Goal: Complete application form: Complete application form

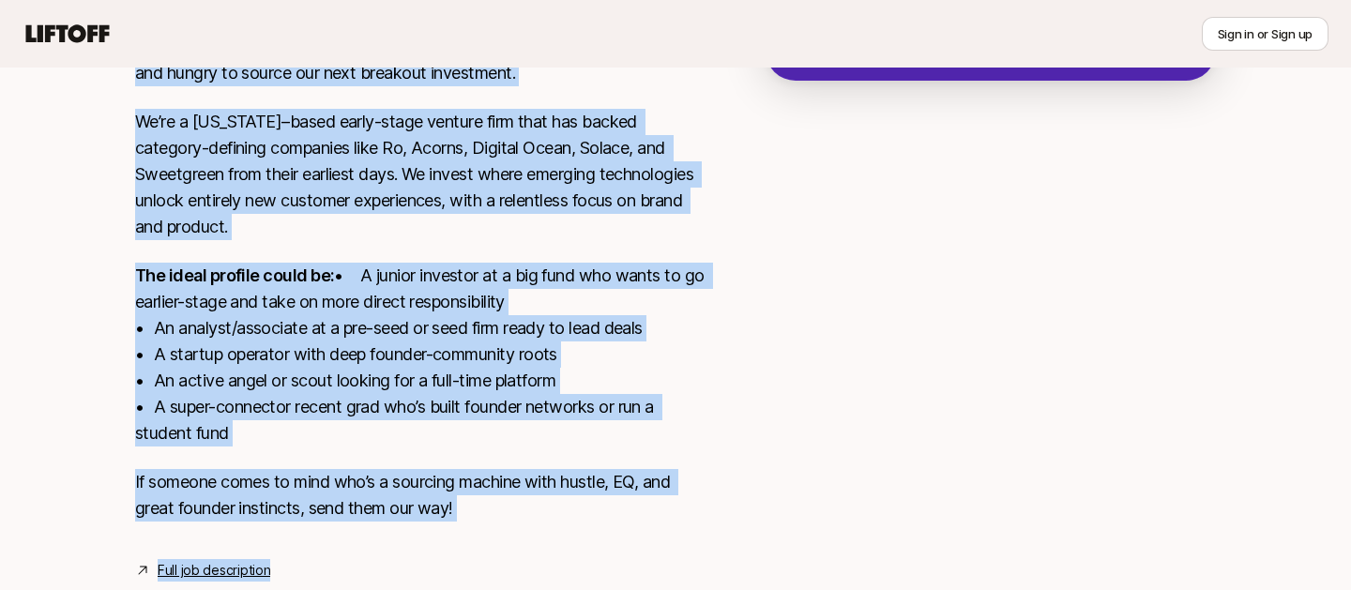
scroll to position [573, 0]
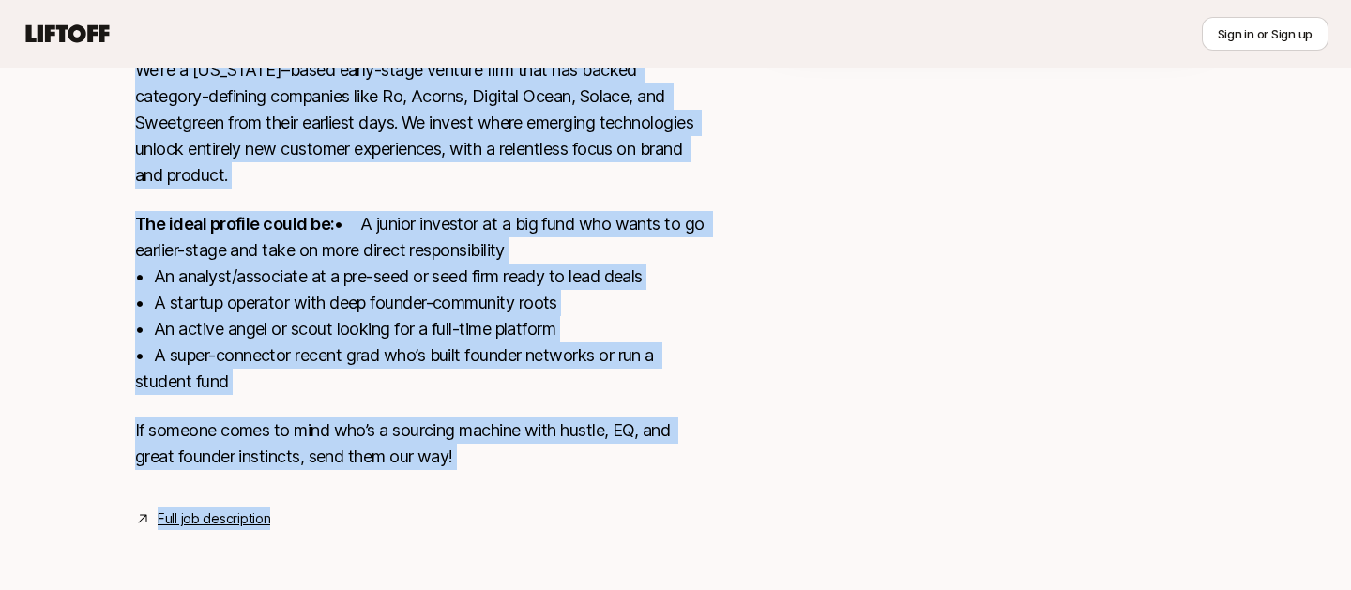
drag, startPoint x: 132, startPoint y: 158, endPoint x: 721, endPoint y: 552, distance: 709.2
click at [721, 552] on div "[US_STATE], [GEOGRAPHIC_DATA] View details Torch Capital is looking for our nex…" at bounding box center [676, 230] width 1126 height 690
click at [169, 518] on link "Full job description" at bounding box center [214, 518] width 113 height 23
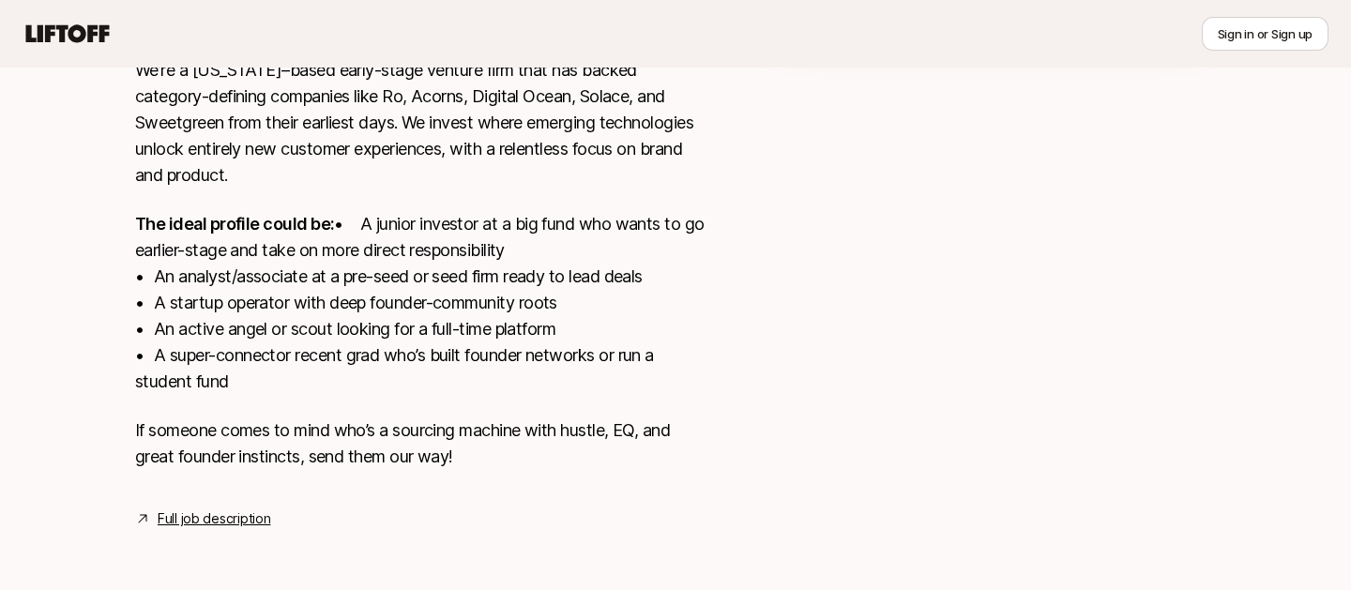
click at [509, 211] on p "The ideal profile could be: • A junior investor at a big fund who wants to go e…" at bounding box center [420, 303] width 570 height 184
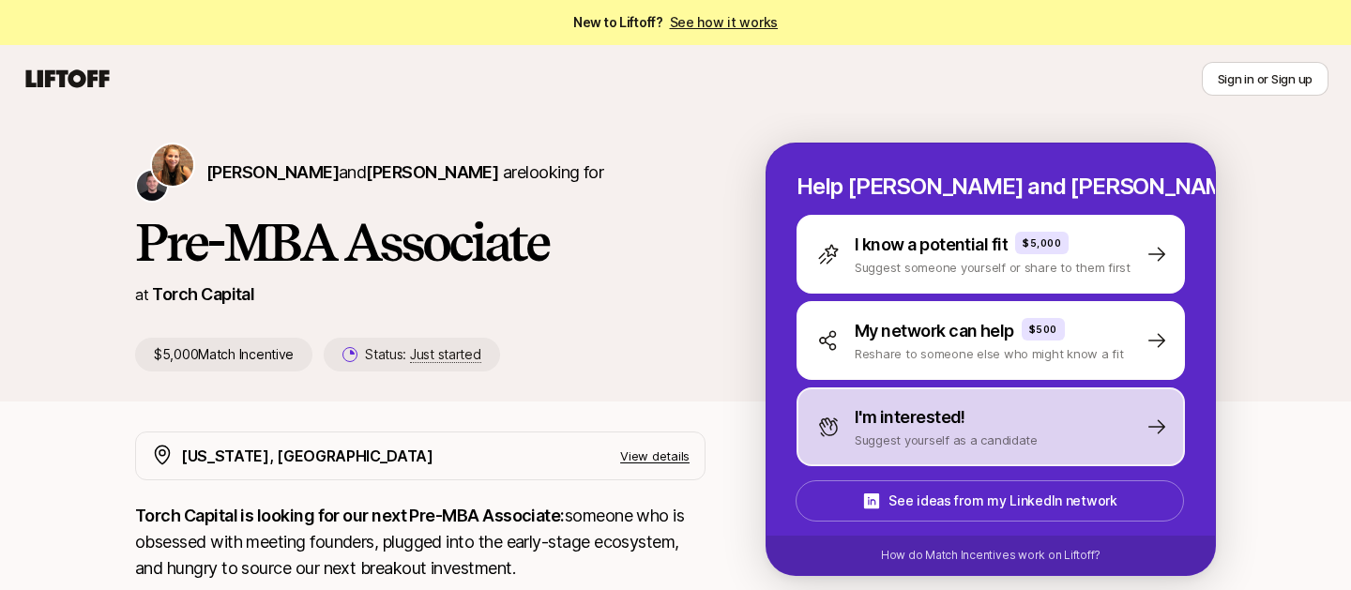
click at [949, 433] on p "Suggest yourself as a candidate" at bounding box center [945, 440] width 183 height 19
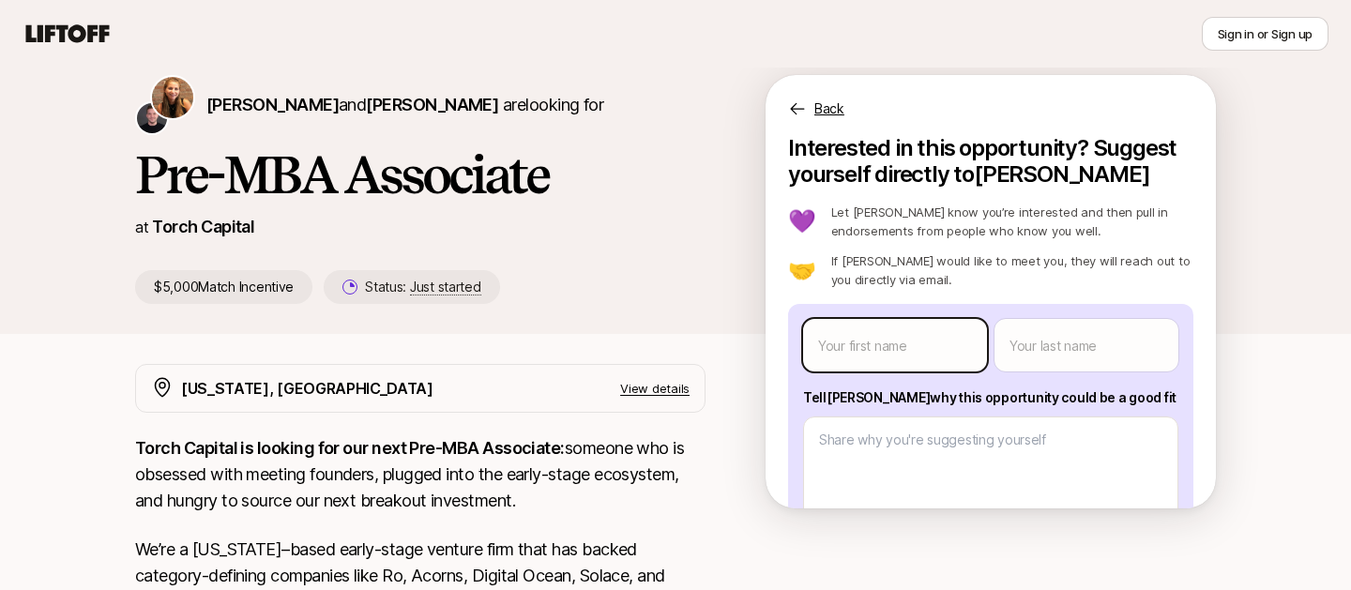
scroll to position [68, 0]
type textarea "x"
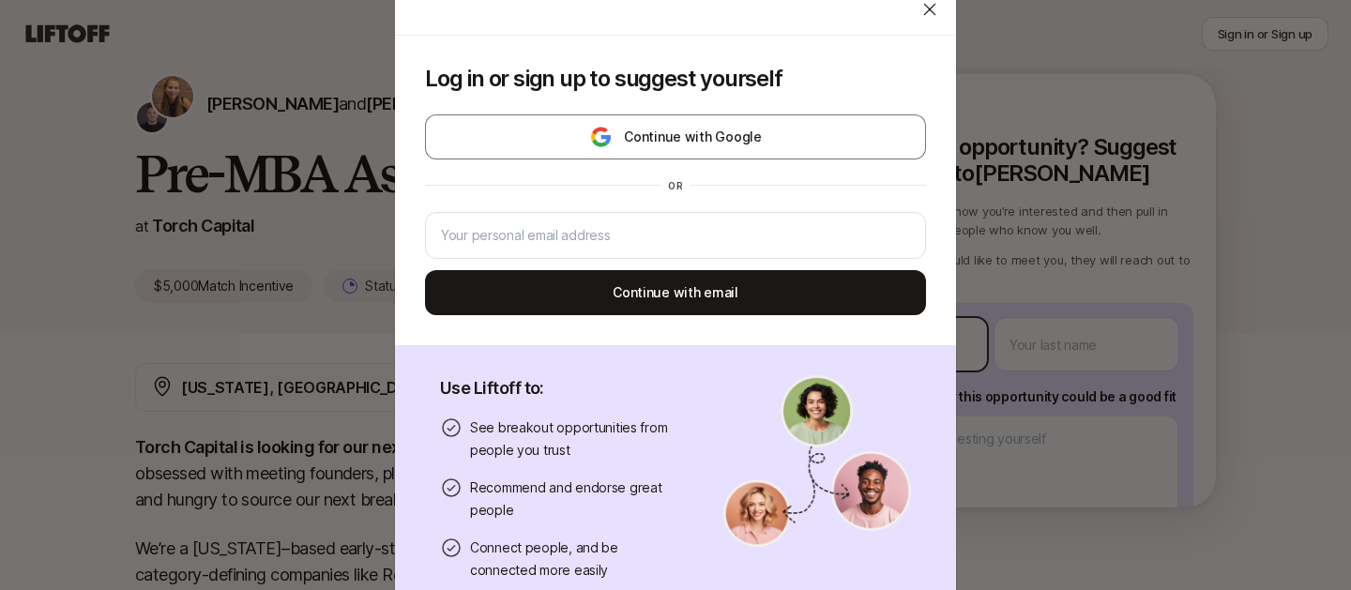
click at [874, 329] on body "New to Liftoff? See how it works Sign in or Sign up Sign in or Sign up [PERSON_…" at bounding box center [675, 227] width 1351 height 590
click at [620, 263] on div "Continue with Google or Continue with email" at bounding box center [675, 214] width 501 height 201
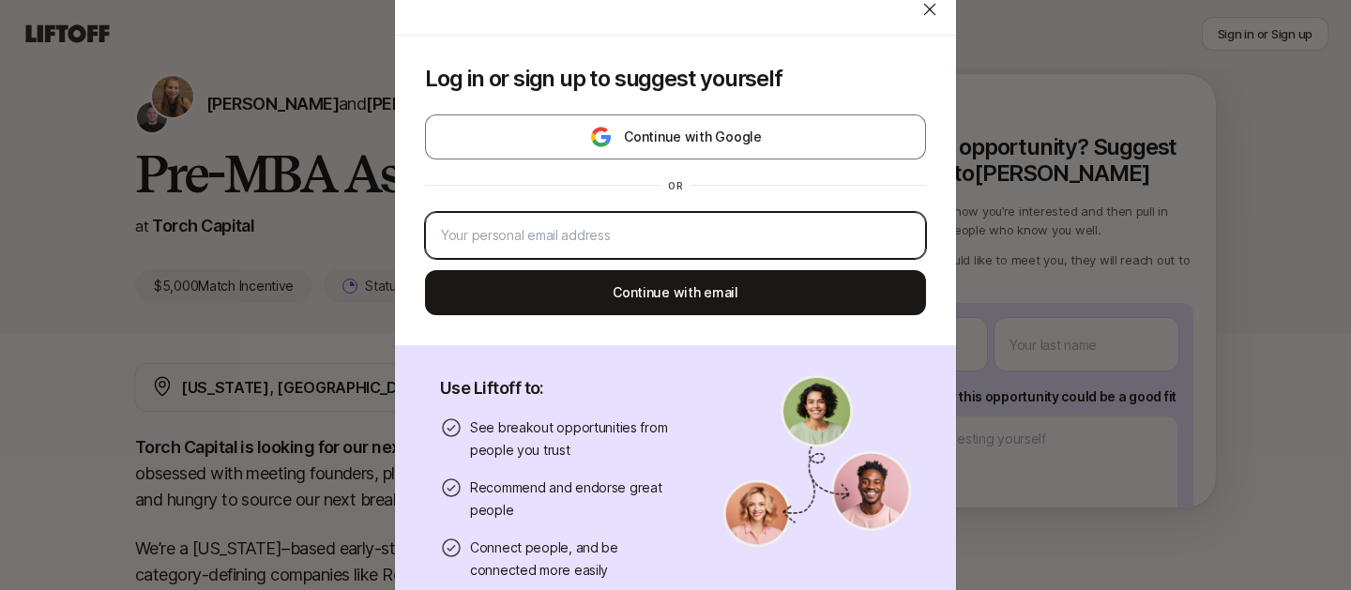
click at [599, 234] on input "email" at bounding box center [675, 235] width 469 height 23
type input "[EMAIL_ADDRESS][DOMAIN_NAME]"
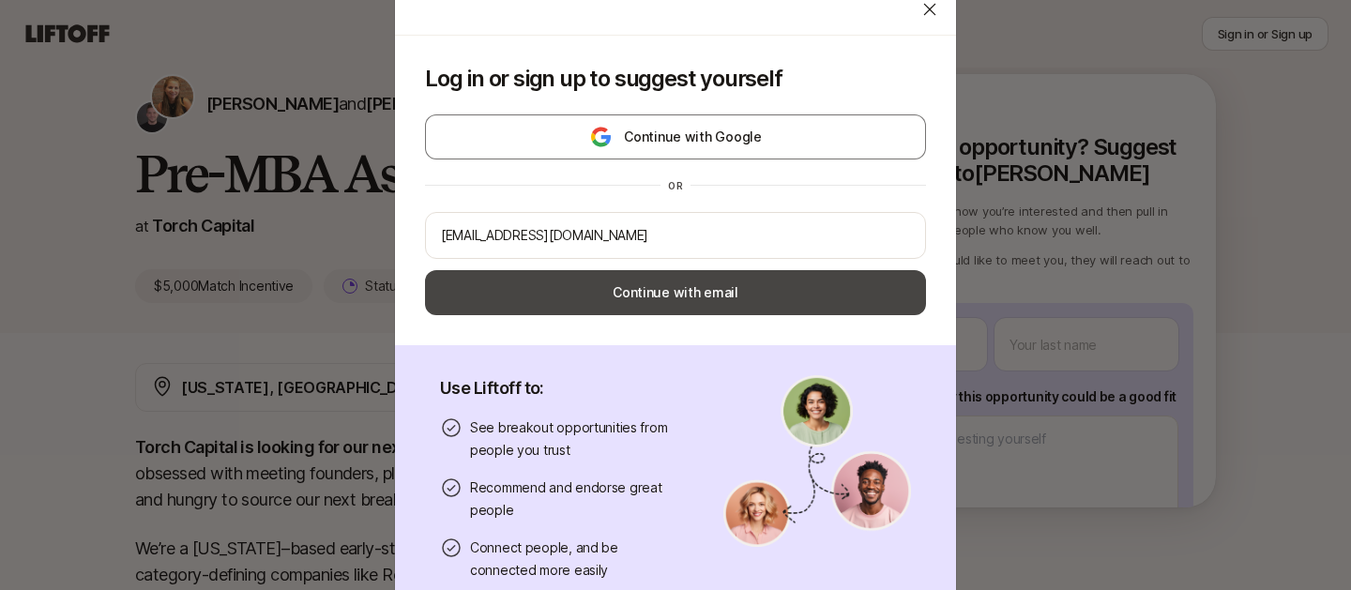
click at [574, 285] on button "Continue with email" at bounding box center [675, 292] width 501 height 45
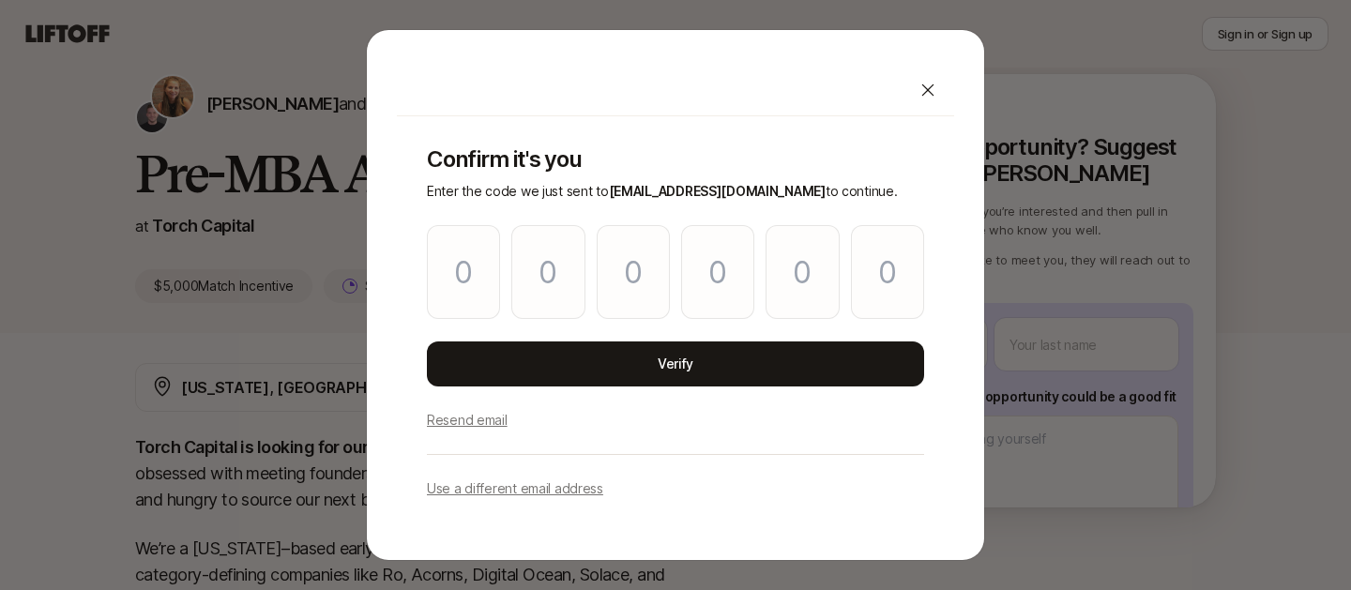
type input "0"
type input "2"
type input "6"
type input "0"
type input "5"
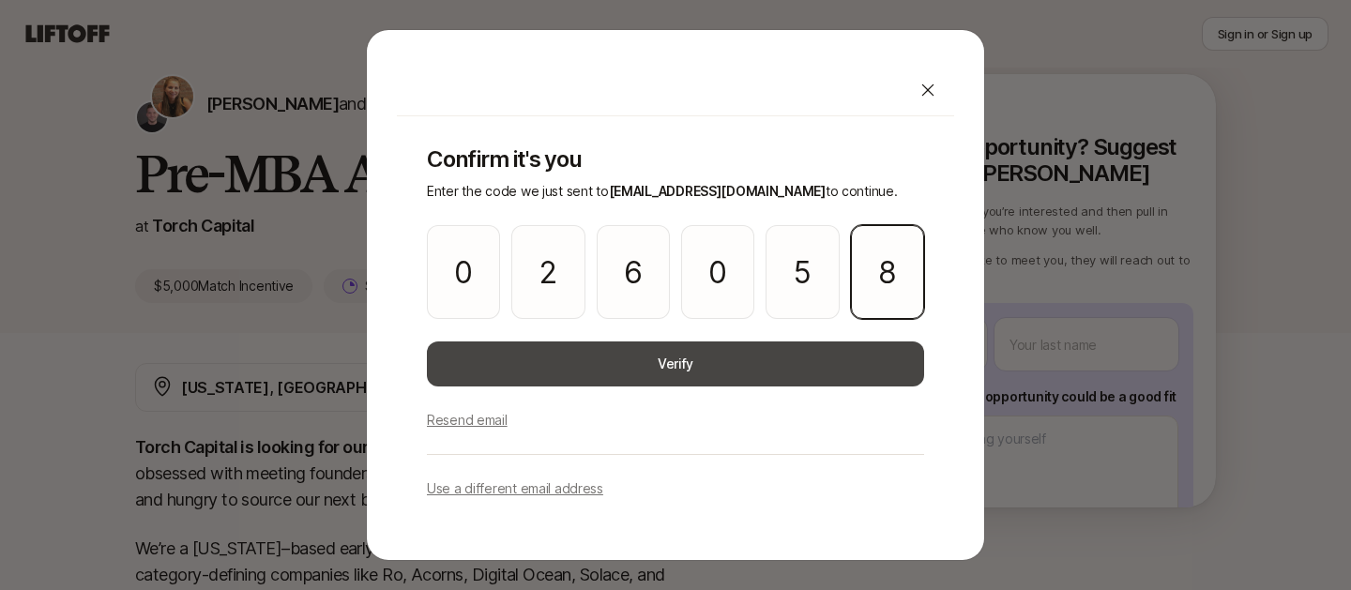
type input "8"
click at [656, 361] on button "Verify" at bounding box center [675, 363] width 497 height 45
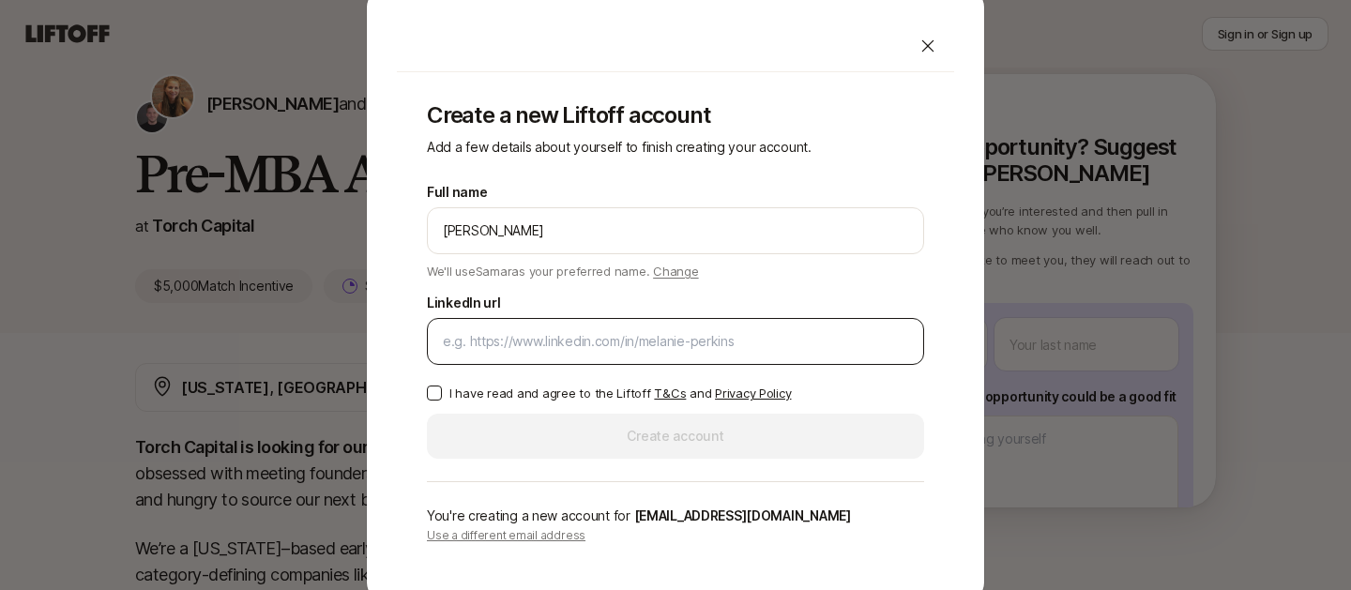
type input "[PERSON_NAME]"
click at [491, 341] on input "LinkedIn url" at bounding box center [675, 341] width 465 height 23
paste input "[URL][DOMAIN_NAME][PERSON_NAME]"
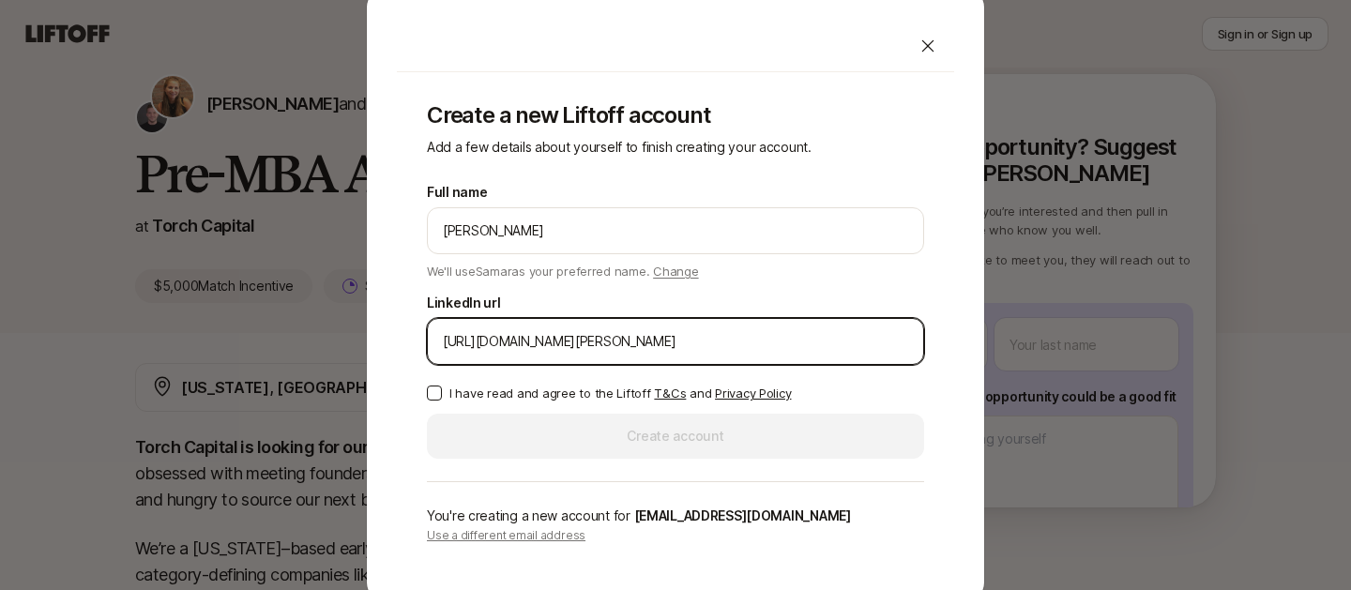
type input "[URL][DOMAIN_NAME][PERSON_NAME]"
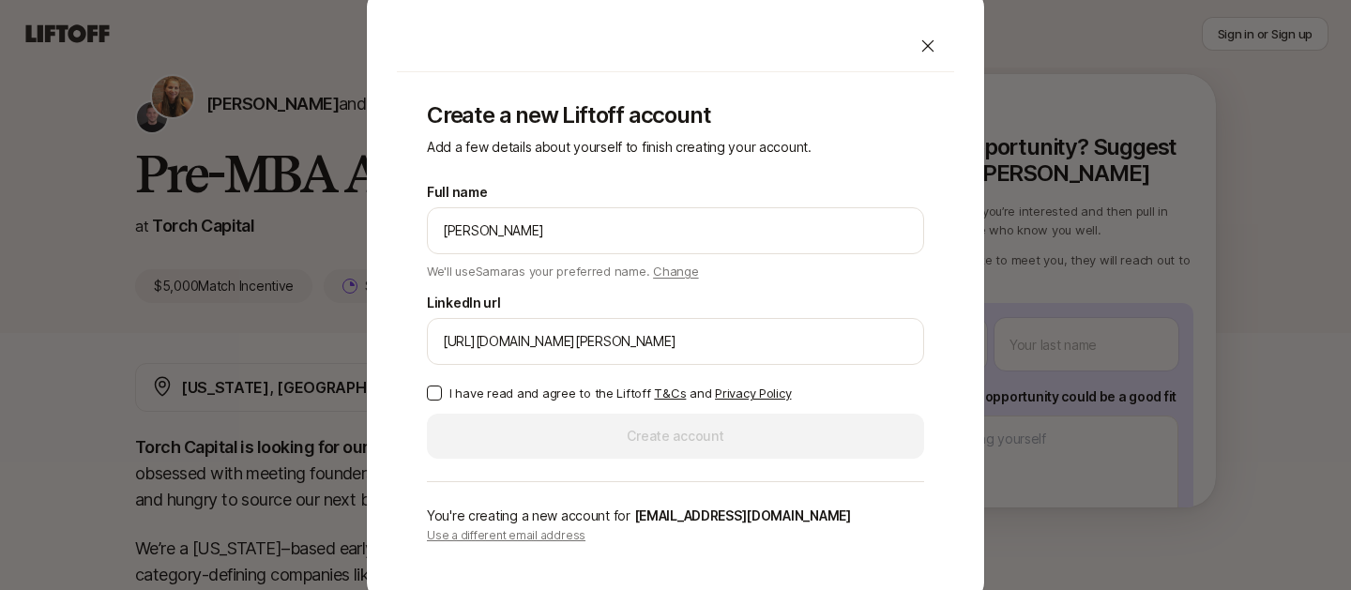
click at [485, 391] on p "I have read and agree to the Liftoff T&Cs and Privacy Policy" at bounding box center [619, 393] width 341 height 19
click at [442, 391] on button "I have read and agree to the Liftoff T&Cs and Privacy Policy" at bounding box center [434, 393] width 15 height 15
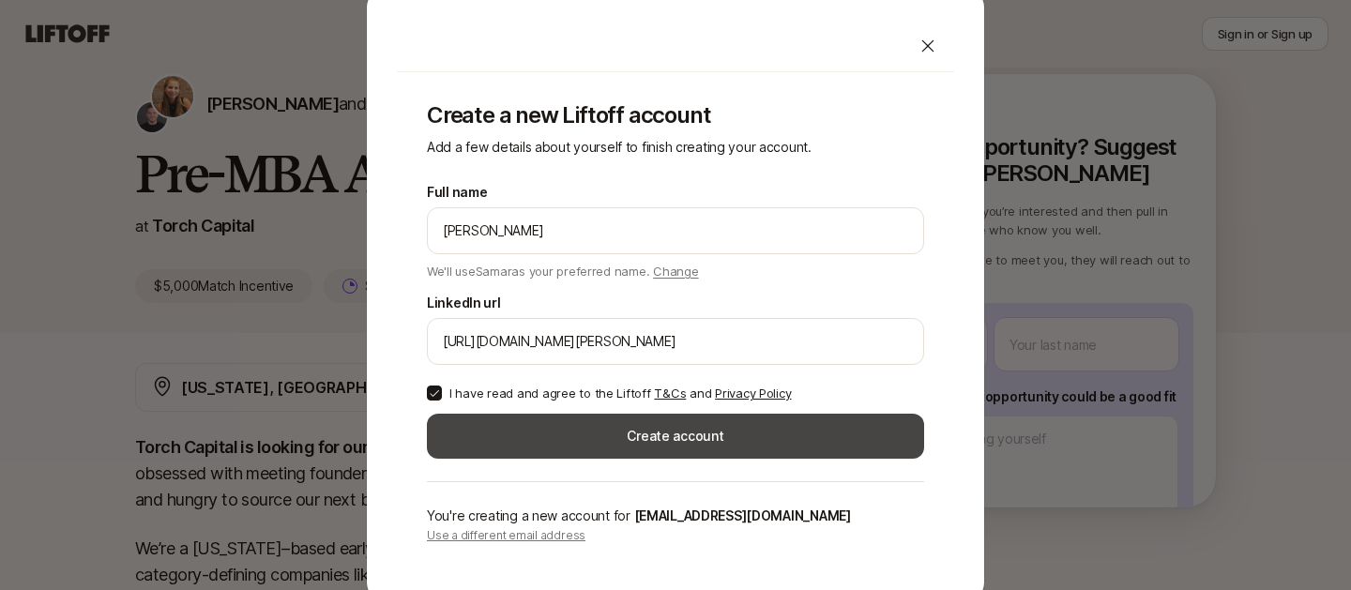
click at [566, 446] on button "Create account" at bounding box center [675, 436] width 497 height 45
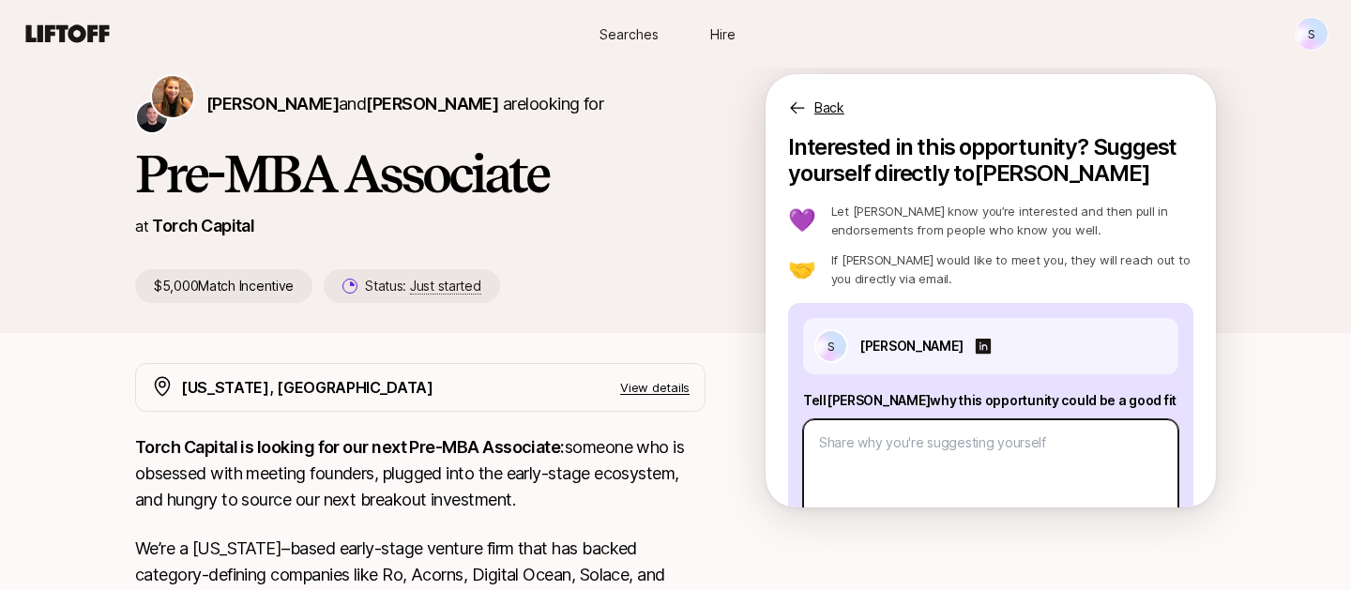
click at [839, 435] on textarea at bounding box center [990, 487] width 375 height 137
paste textarea "Lore ipsumdolor si amet-consec adip elitseddoeiusmo te incidid utlab-etdolorema…"
type textarea "x"
type textarea "Lore ipsumdolor si amet-consec adip elitseddoeiusmo te incidid utlab-etdolorema…"
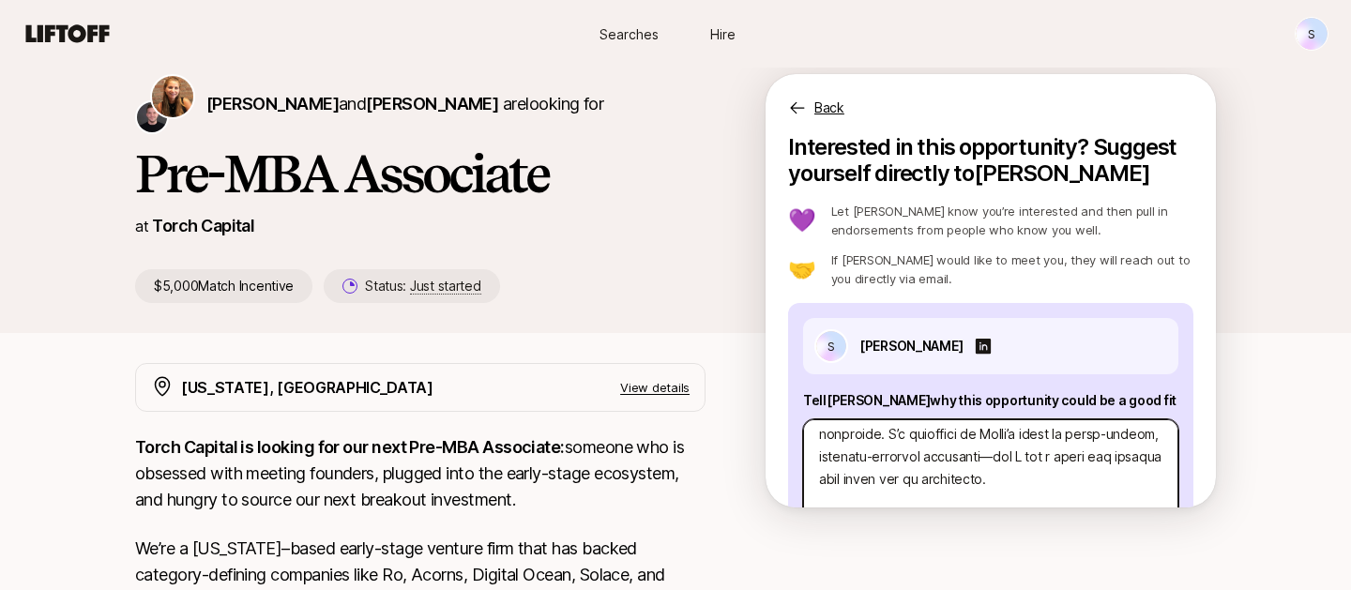
click at [1003, 455] on textarea "To enrich screen reader interactions, please activate Accessibility in Grammarl…" at bounding box center [990, 487] width 375 height 137
type textarea "x"
type textarea "Lore ipsumdolor si amet-consec adip elitseddoeiusmo te incidid utlab-etdolorema…"
type textarea "x"
type textarea "Lore ipsumdolor si amet-consec adip elitseddoeiusmo te incidid utlab-etdolorema…"
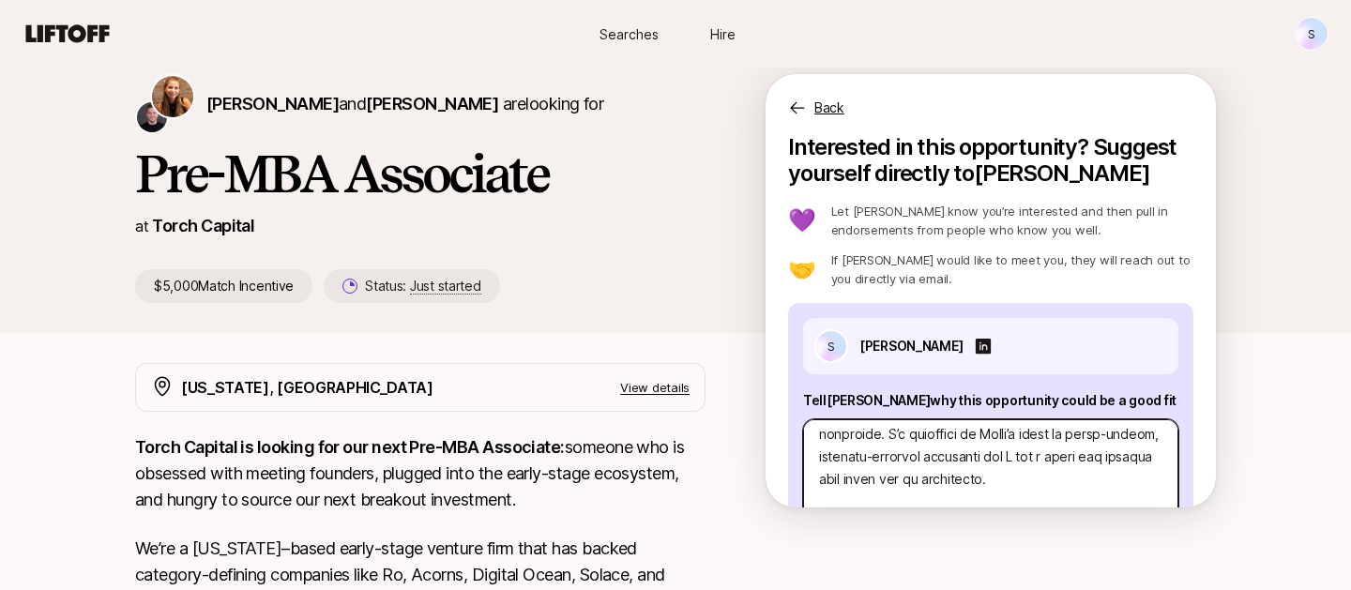
type textarea "x"
type textarea "Lore ipsumdolor si amet-consec adip elitseddoeiusmo te incidid utlab-etdolorema…"
type textarea "x"
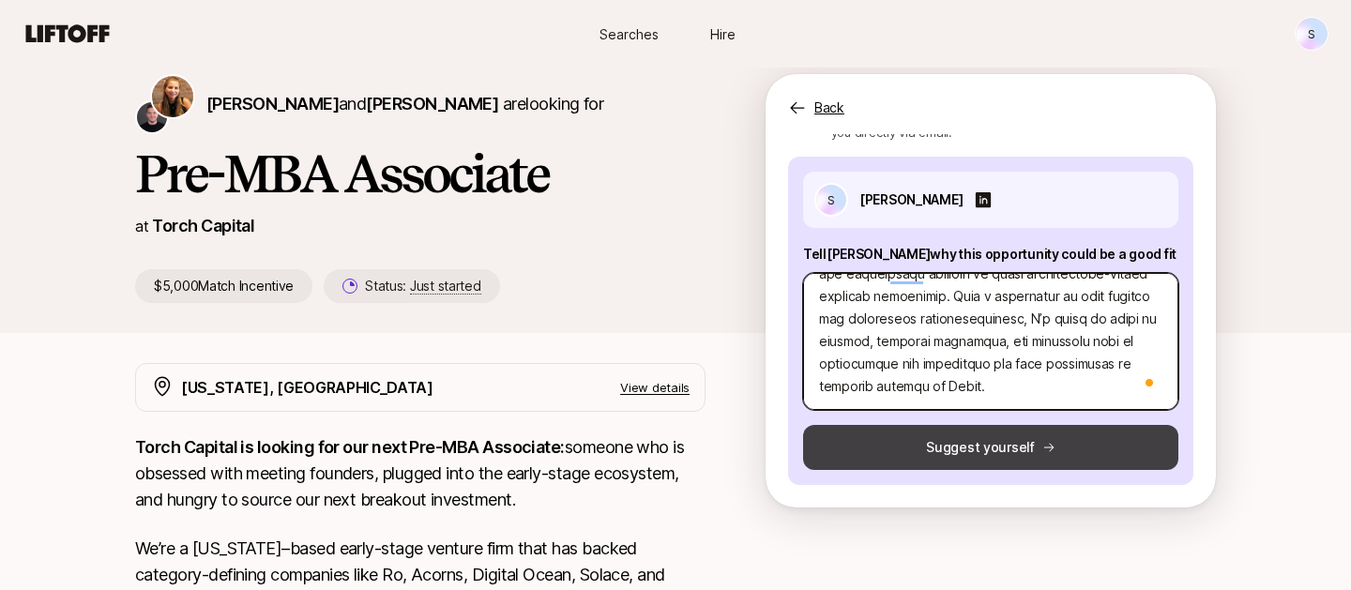
type textarea "Lore ipsumdolor si amet-consec adip elitseddoeiusmo te incidid utlab-etdolorema…"
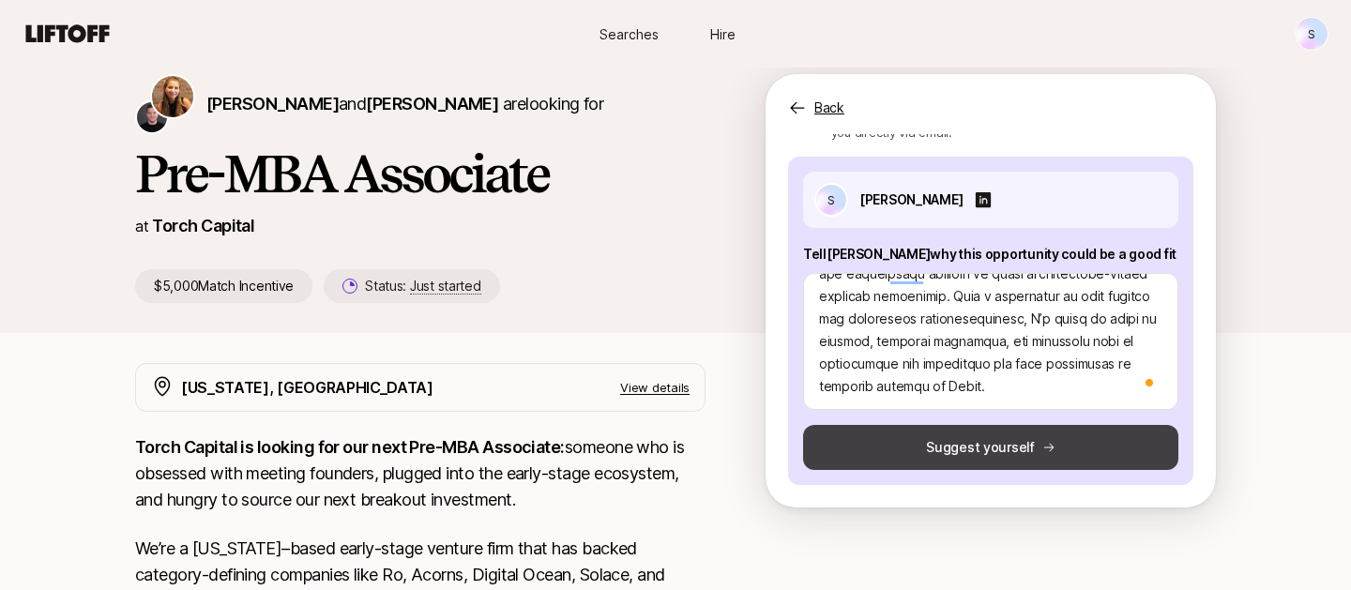
click at [893, 444] on button "Suggest yourself" at bounding box center [990, 447] width 375 height 45
type textarea "x"
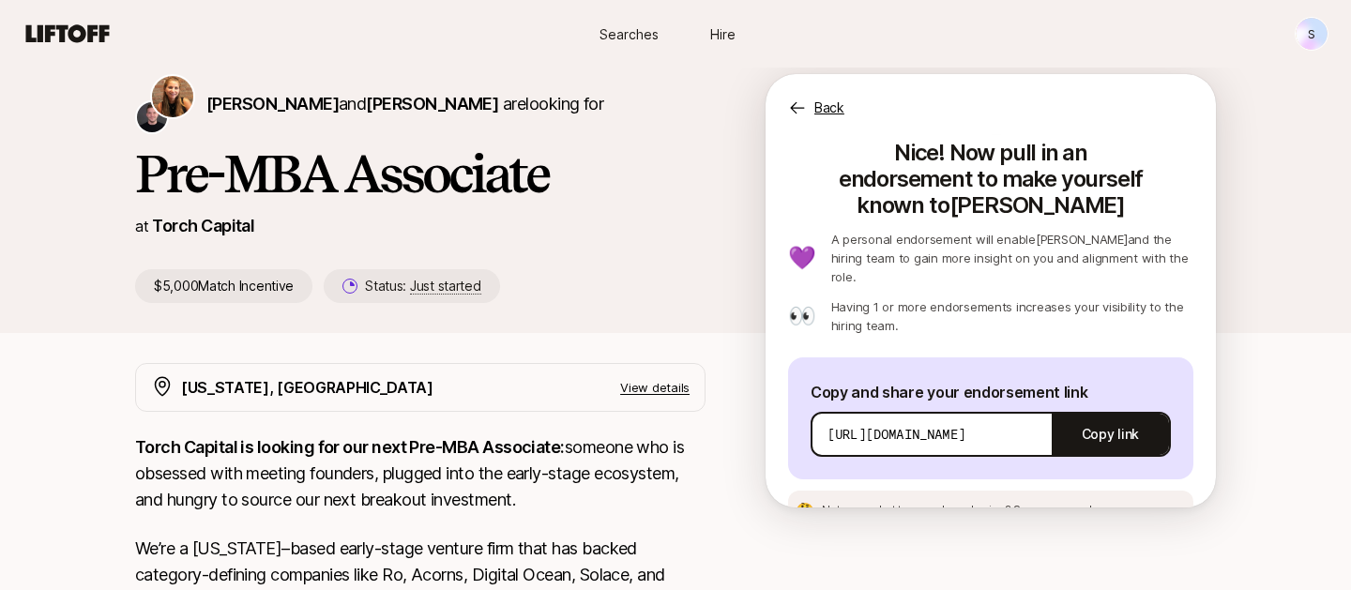
click at [1013, 503] on span "See an example message" at bounding box center [1083, 510] width 140 height 14
